Goal: Find contact information: Find contact information

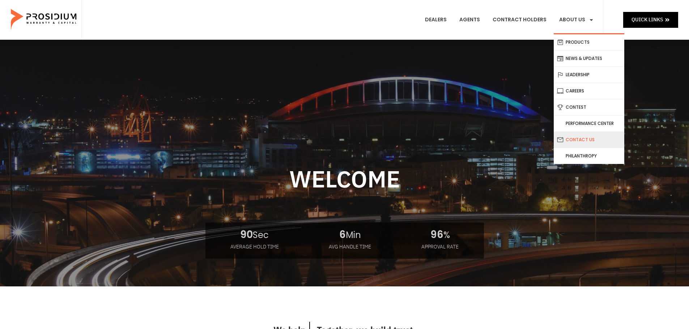
click at [583, 140] on link "Contact Us" at bounding box center [589, 140] width 71 height 16
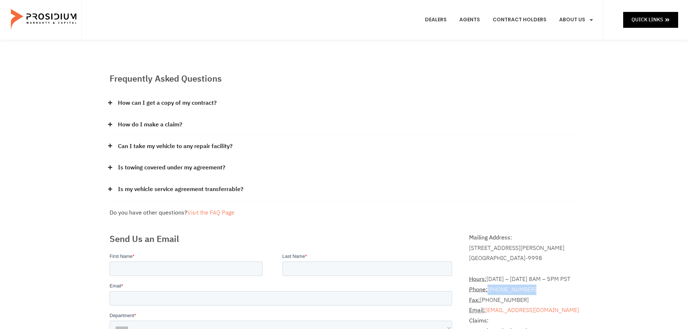
drag, startPoint x: 489, startPoint y: 290, endPoint x: 531, endPoint y: 290, distance: 41.9
click at [531, 290] on address "Hours: [DATE] – [DATE] 8AM – 5PM PST Phone: [PHONE_NUMBER] Fax: [PHONE_NUMBER] …" at bounding box center [524, 316] width 110 height 104
copy address "[PHONE_NUMBER]"
